Goal: Find contact information: Find contact information

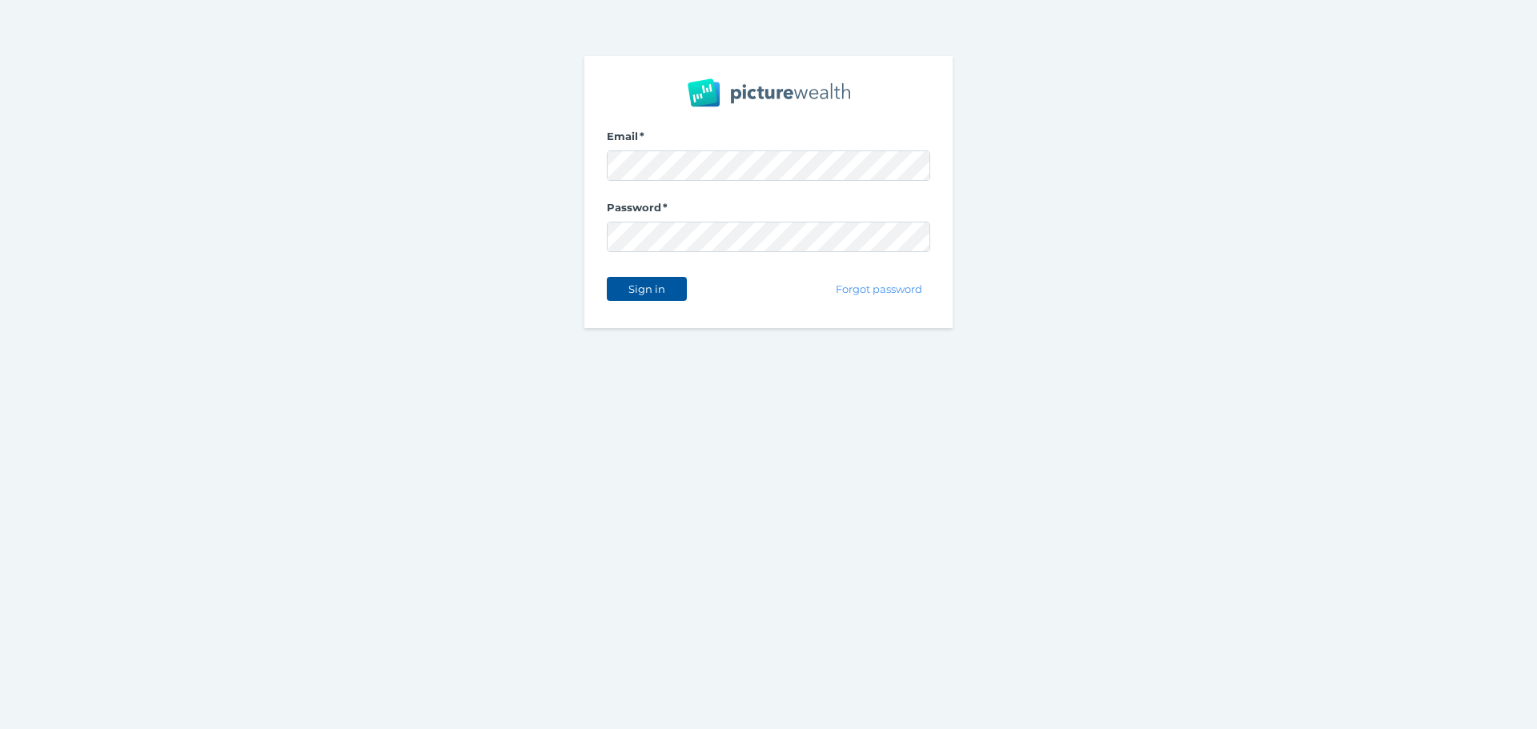
click at [616, 285] on button "Sign in" at bounding box center [647, 289] width 80 height 24
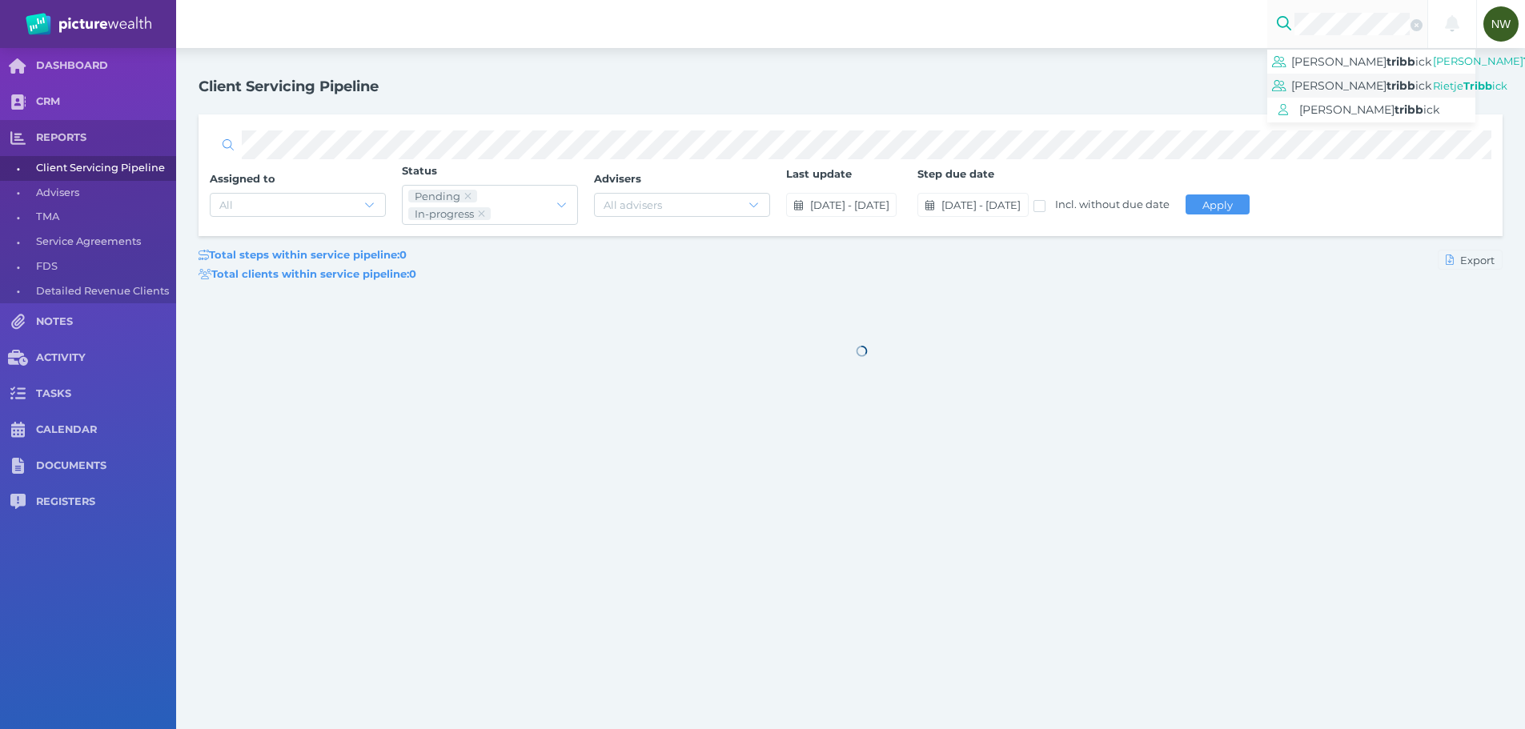
click at [1378, 93] on span "[PERSON_NAME]" at bounding box center [1338, 85] width 95 height 14
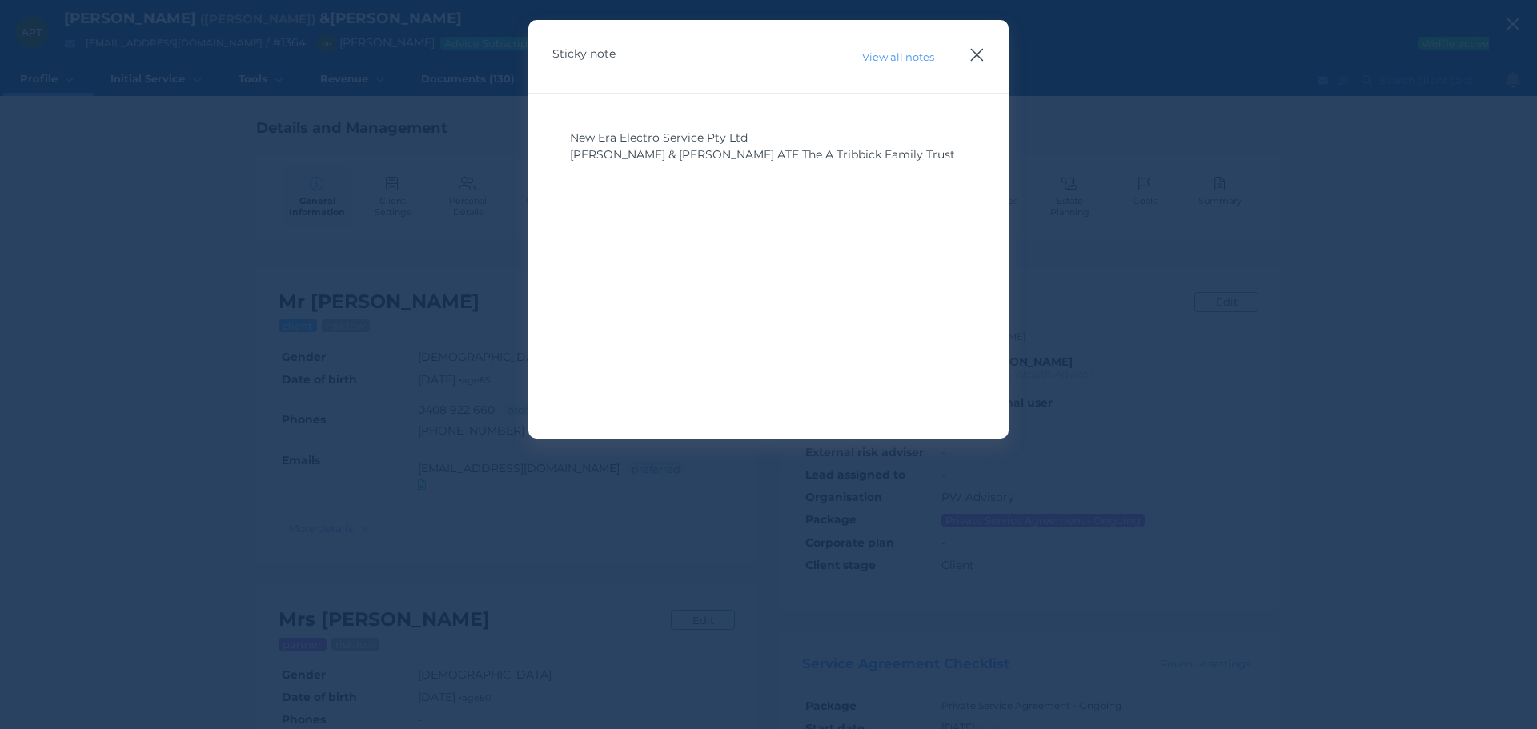
click at [981, 58] on icon "button" at bounding box center [976, 55] width 15 height 20
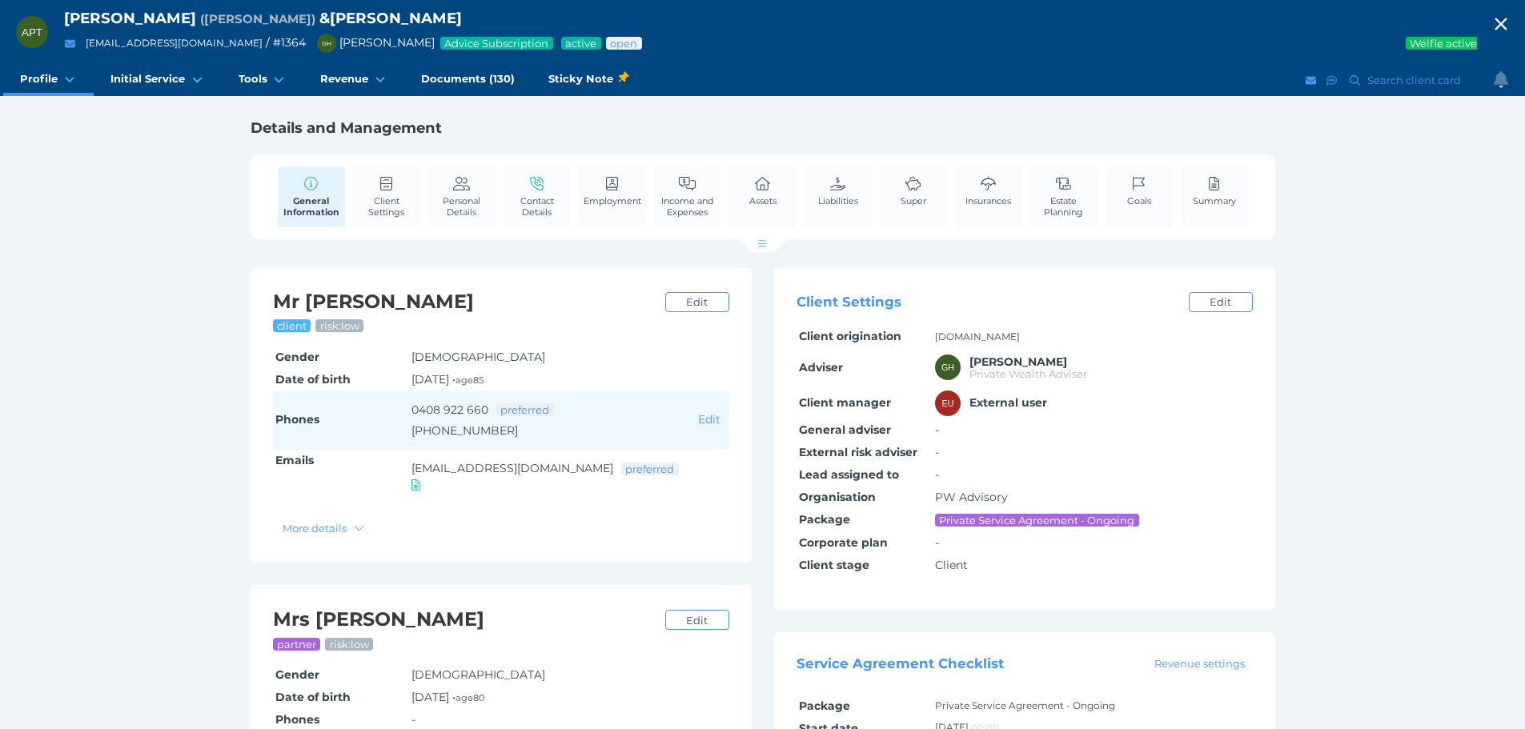
drag, startPoint x: 507, startPoint y: 435, endPoint x: 532, endPoint y: 431, distance: 25.9
click at [532, 431] on div "[PHONE_NUMBER]" at bounding box center [551, 430] width 281 height 21
drag, startPoint x: 490, startPoint y: 407, endPoint x: 401, endPoint y: 414, distance: 89.1
click at [401, 414] on tr "Phones [PHONE_NUMBER] preferred [PHONE_NUMBER] Edit" at bounding box center [501, 420] width 456 height 59
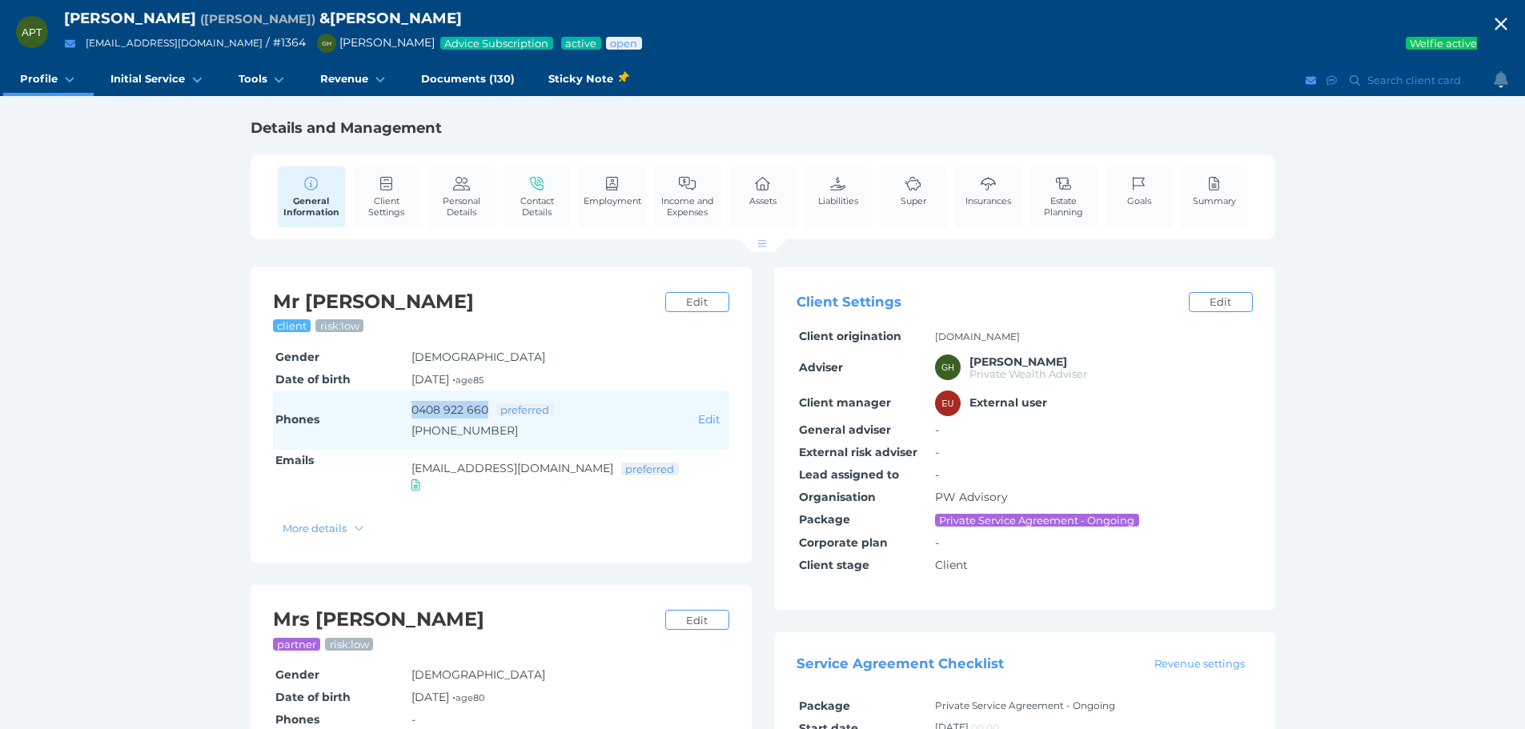
copy tr "0408 922 660"
